Goal: Information Seeking & Learning: Learn about a topic

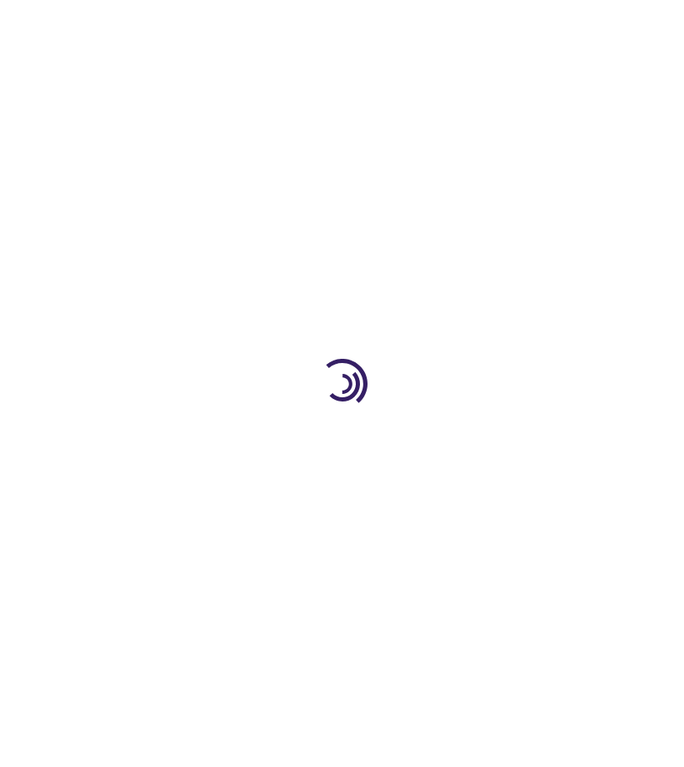
scroll to position [398, 0]
type input "1"
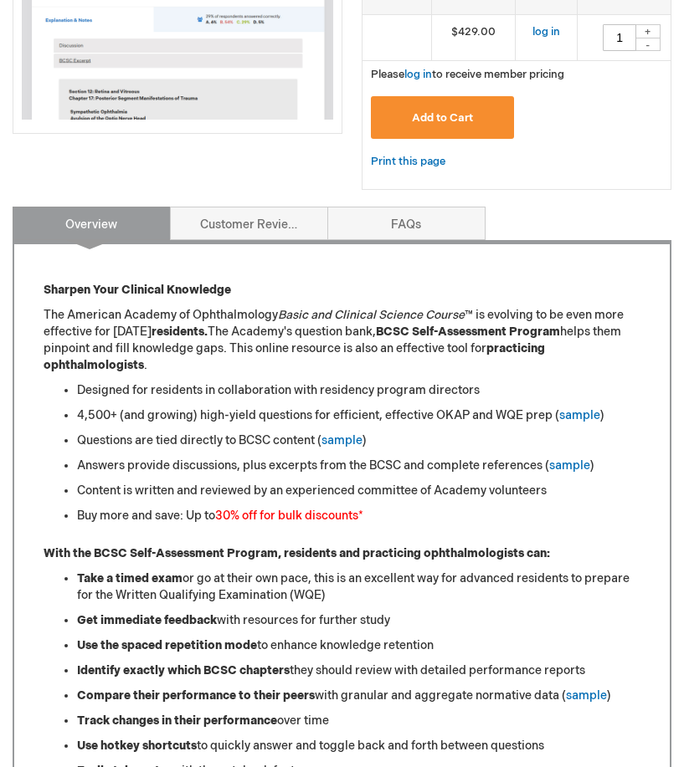
scroll to position [505, 0]
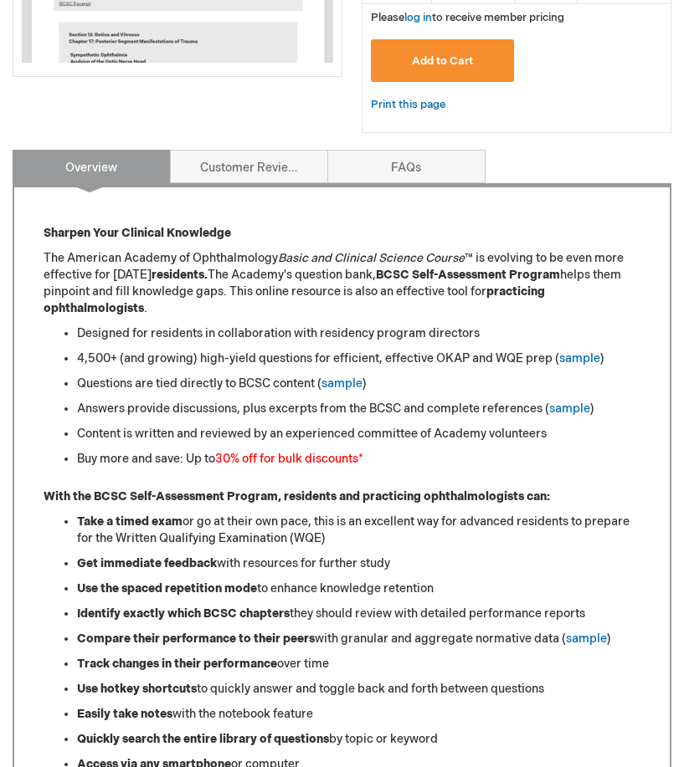
click at [284, 466] on font "30% off for bulk discounts" at bounding box center [286, 459] width 143 height 14
click at [346, 391] on link "sample" at bounding box center [341, 383] width 41 height 14
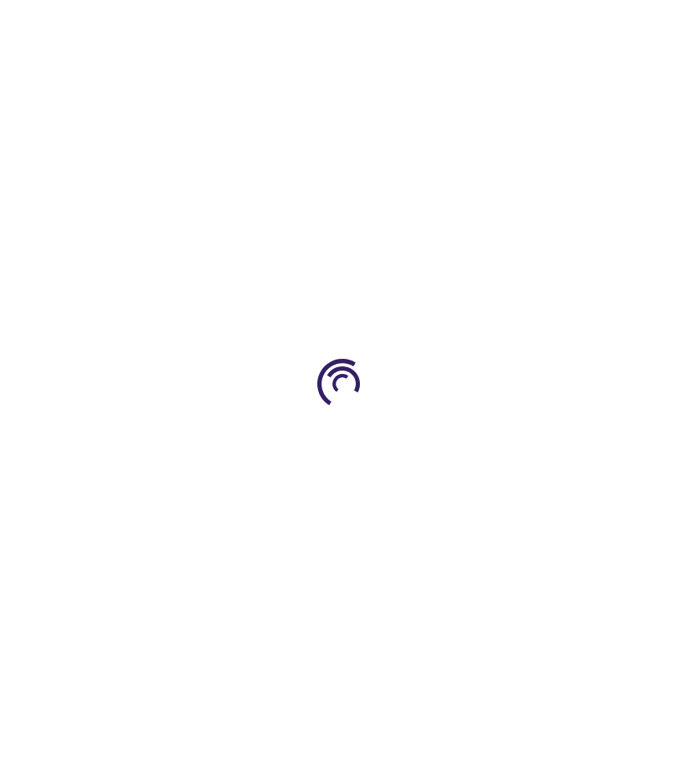
scroll to position [505, 0]
type input "1"
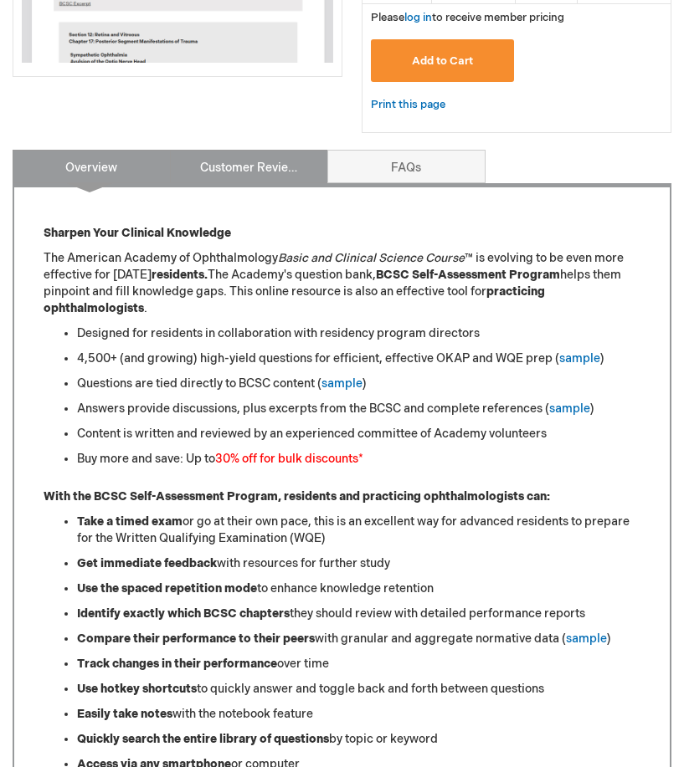
click at [261, 166] on link "Customer Reviews 5" at bounding box center [249, 166] width 158 height 33
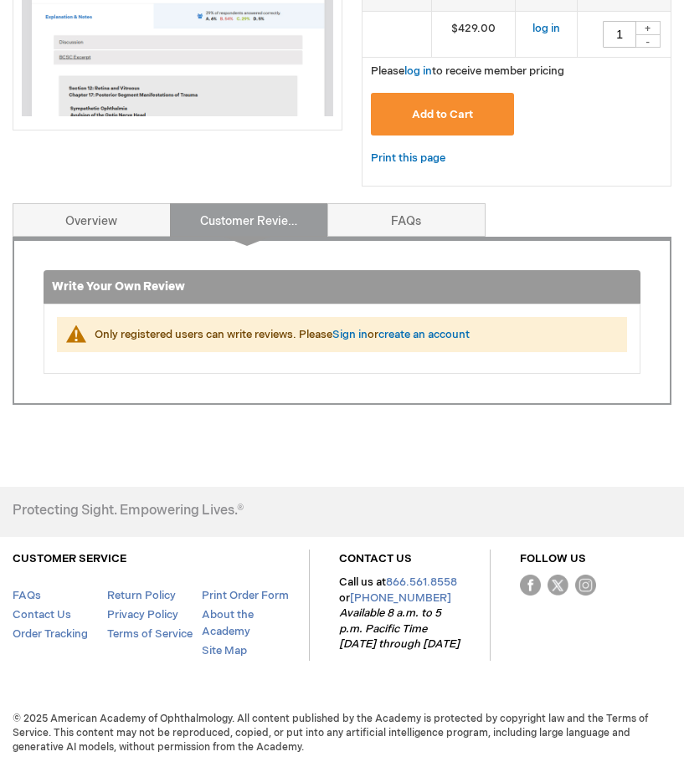
scroll to position [460, 0]
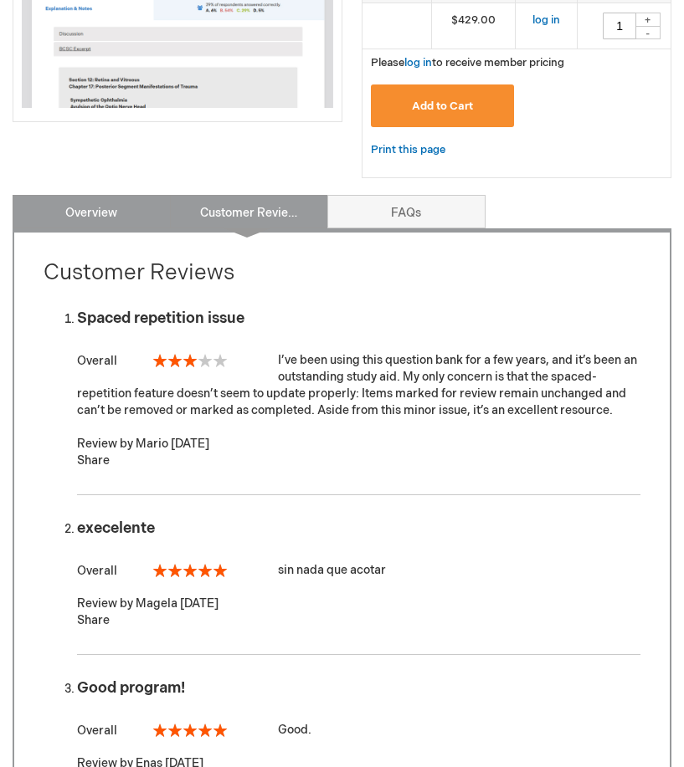
click at [127, 208] on link "Overview" at bounding box center [92, 211] width 158 height 33
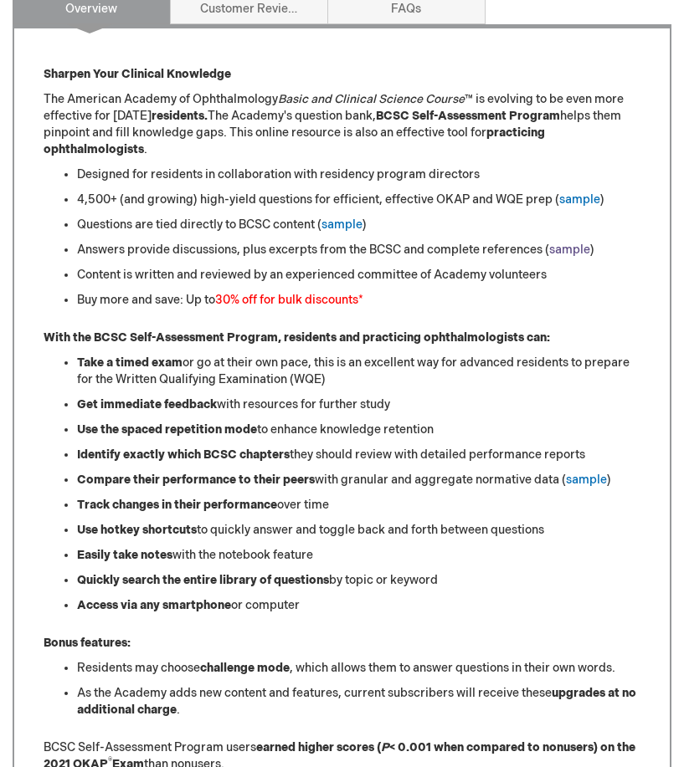
click at [574, 257] on link "sample" at bounding box center [569, 250] width 41 height 14
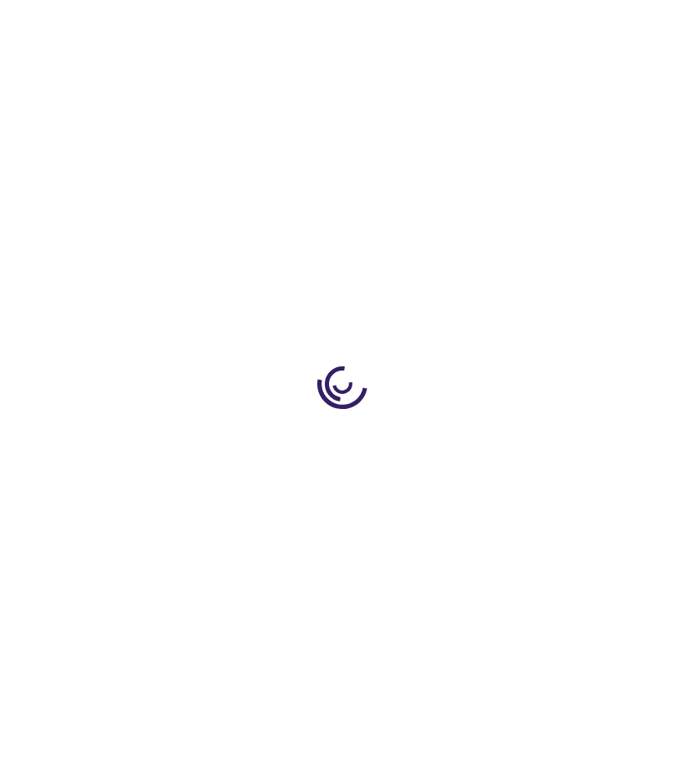
type input "1"
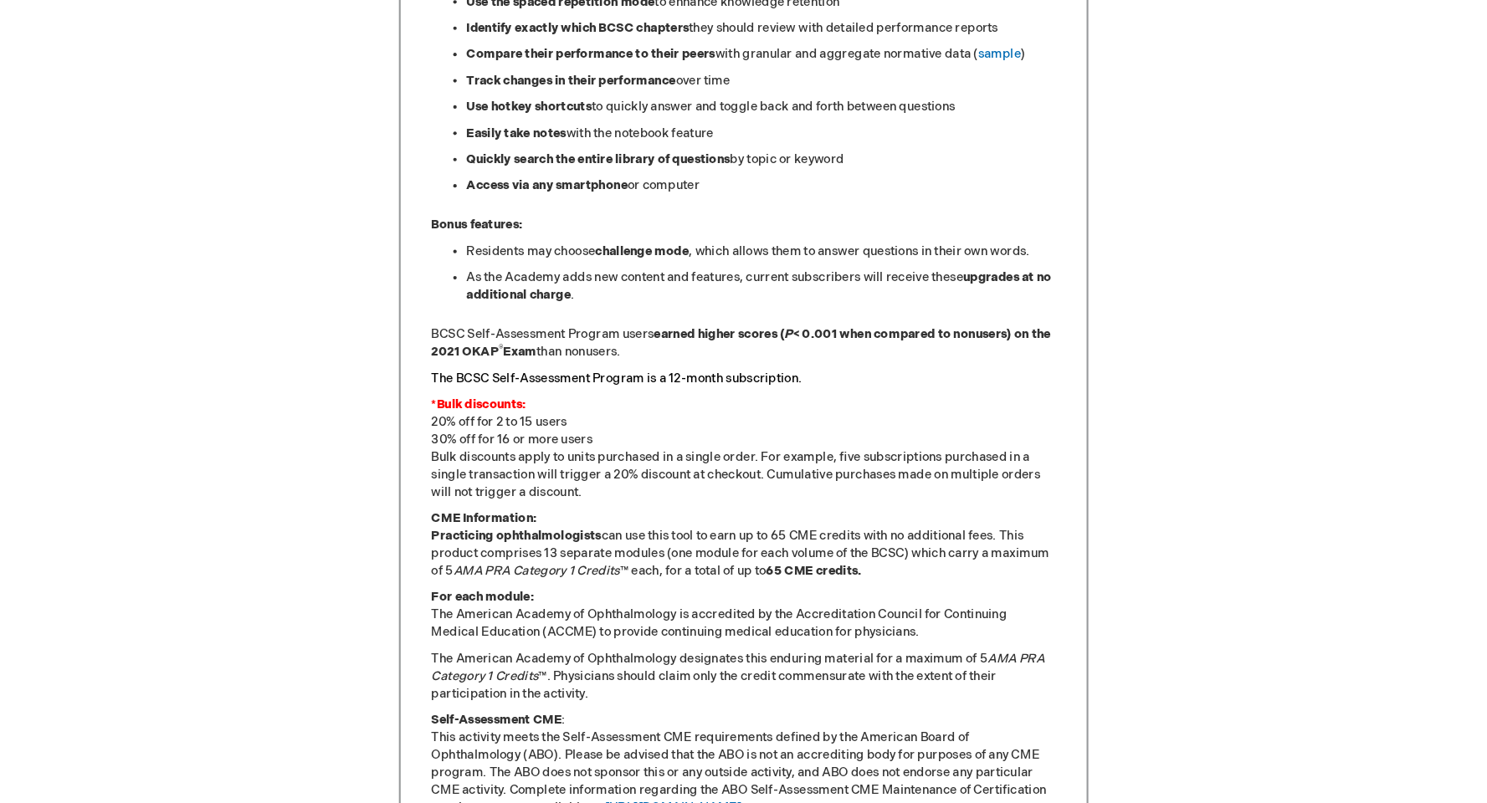
scroll to position [1384, 0]
